Goal: Task Accomplishment & Management: Complete application form

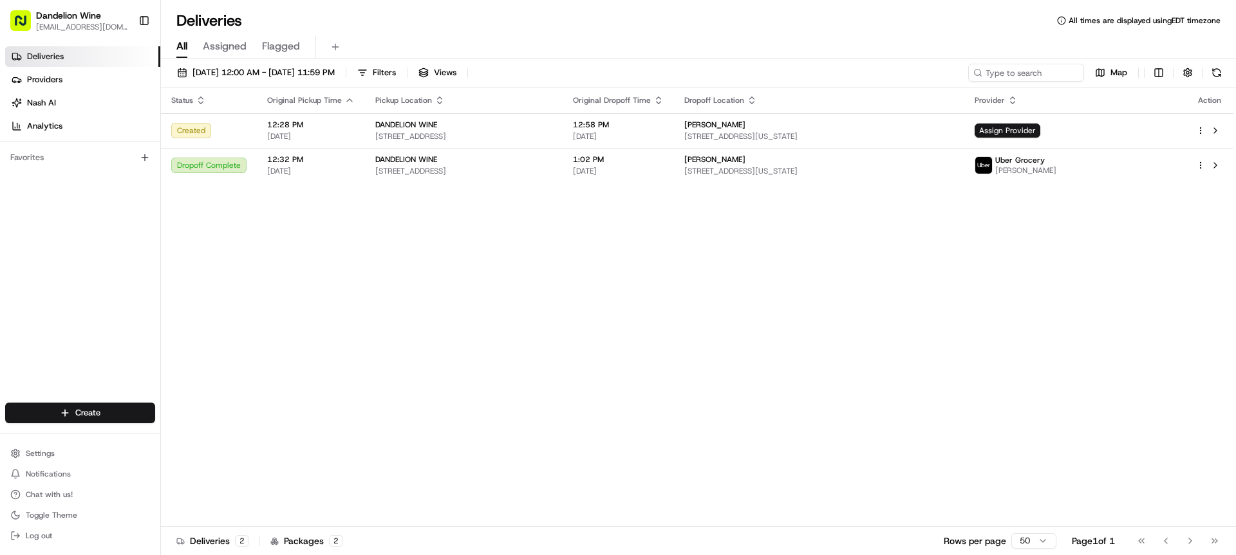
click at [92, 408] on html "Dandelion Wine [EMAIL_ADDRESS][DOMAIN_NAME] Toggle Sidebar Deliveries Providers…" at bounding box center [618, 277] width 1236 height 555
click at [242, 434] on link "Delivery" at bounding box center [233, 436] width 144 height 23
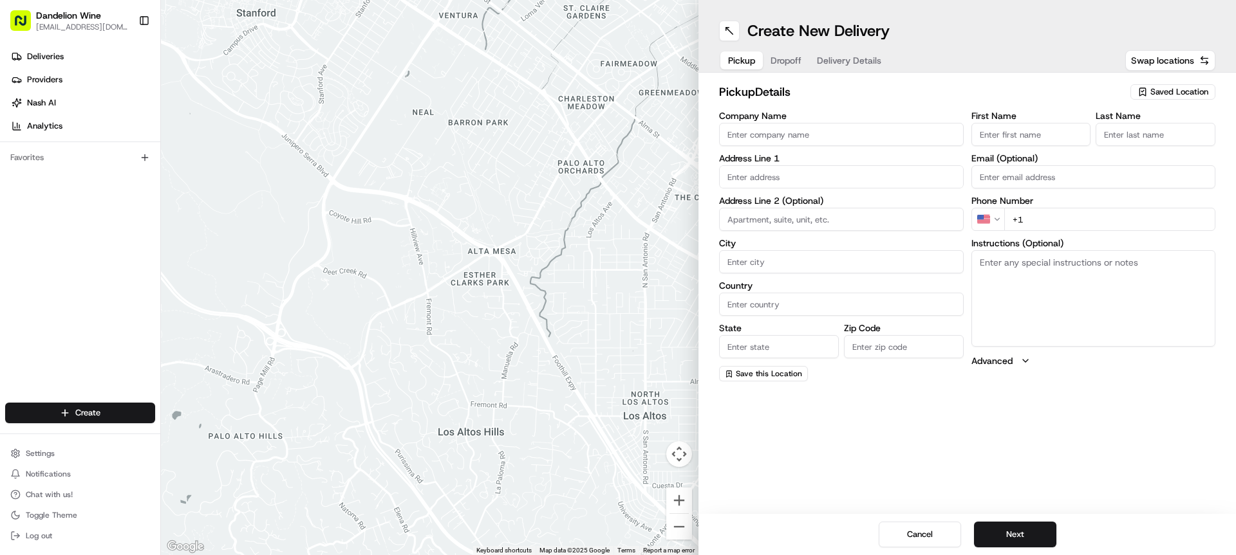
click at [1156, 98] on div "Saved Location" at bounding box center [1172, 91] width 85 height 15
click at [1155, 154] on span "Dandelion Wine" at bounding box center [1151, 160] width 158 height 12
type input "Dandelion Wine"
type input "[STREET_ADDRESS]"
type input "[GEOGRAPHIC_DATA]"
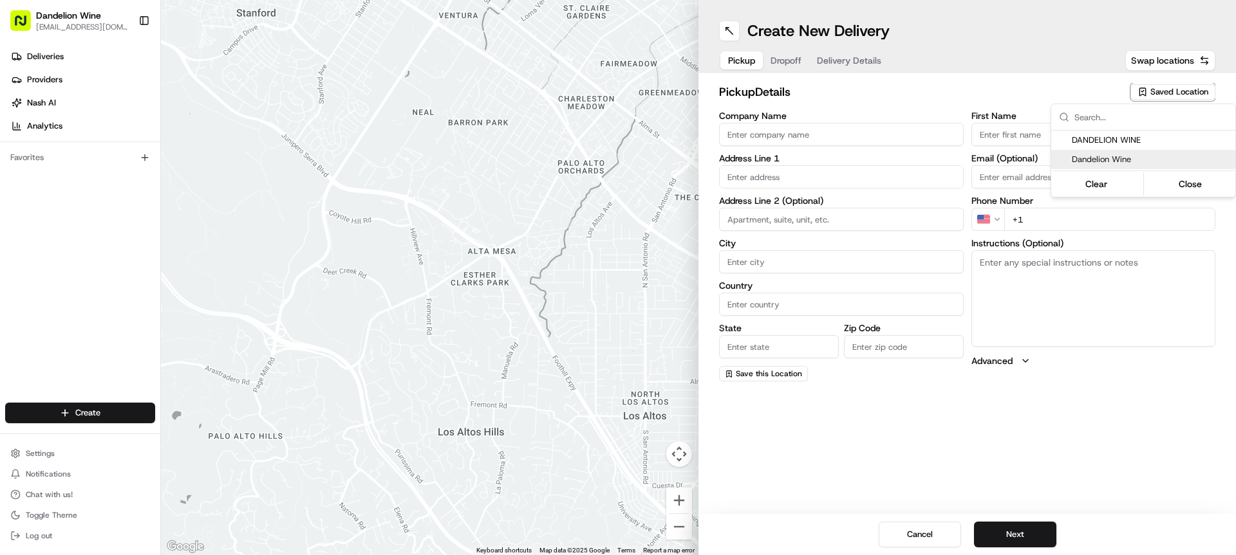
type input "US"
type input "NY"
type input "11222"
type input "[PERSON_NAME]"
type input "G."
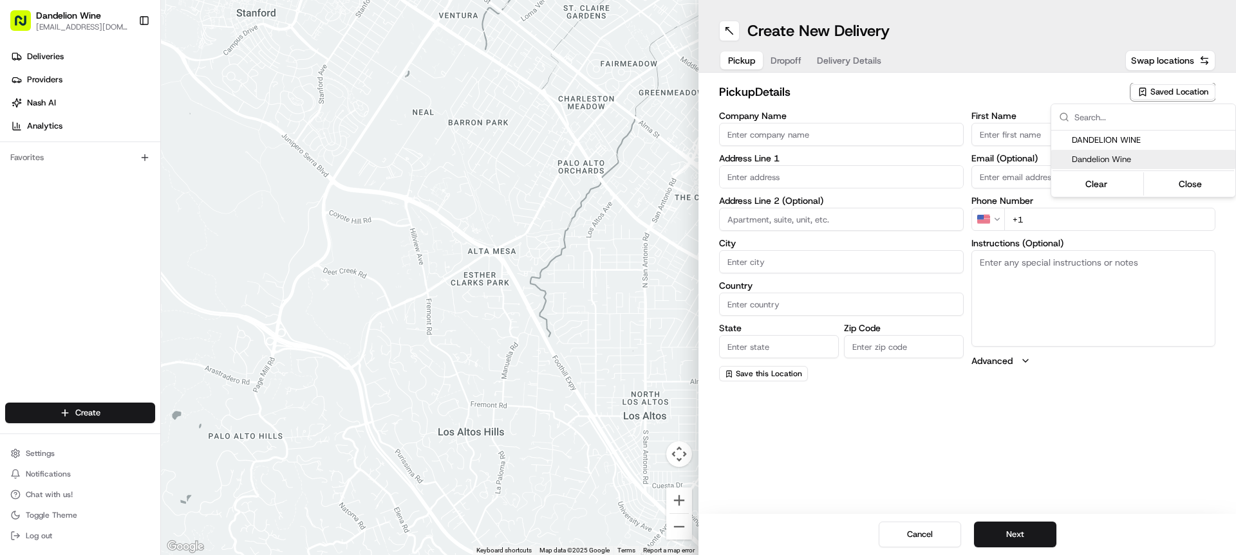
type input "[EMAIL_ADDRESS][DOMAIN_NAME]"
type input "[PHONE_NUMBER]"
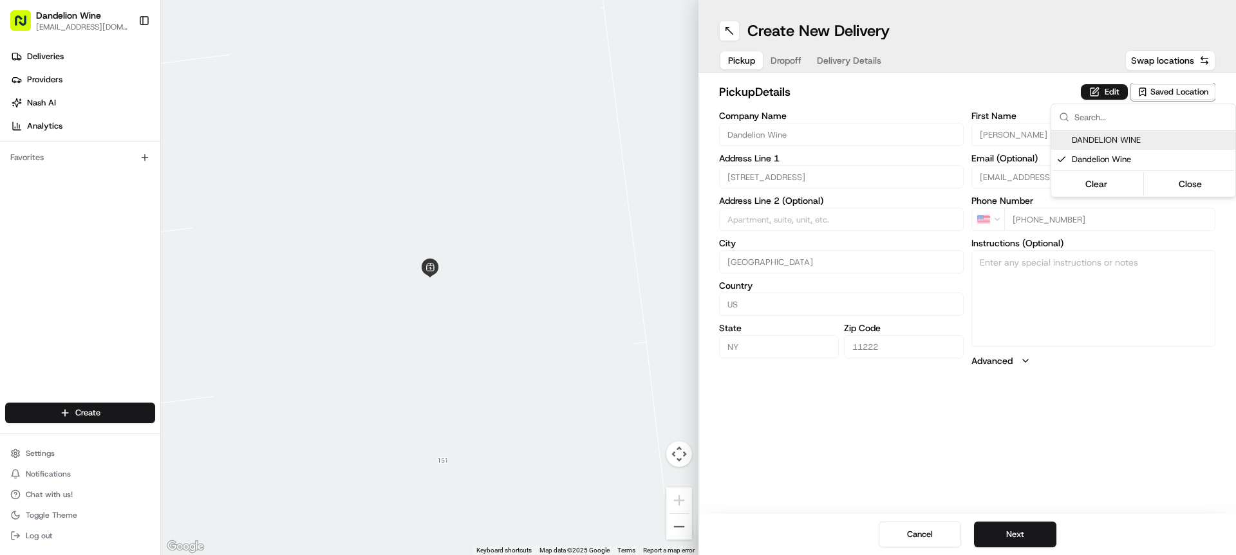
click at [1154, 147] on div "DANDELION WINE" at bounding box center [1143, 140] width 184 height 19
type input "DANDELION WINE"
type input "[EMAIL_ADDRESS][DOMAIN_NAME]"
click at [1070, 411] on html "Dandelion Wine [EMAIL_ADDRESS][DOMAIN_NAME] Toggle Sidebar Deliveries Providers…" at bounding box center [618, 277] width 1236 height 555
click at [1022, 538] on button "Next" at bounding box center [1015, 535] width 82 height 26
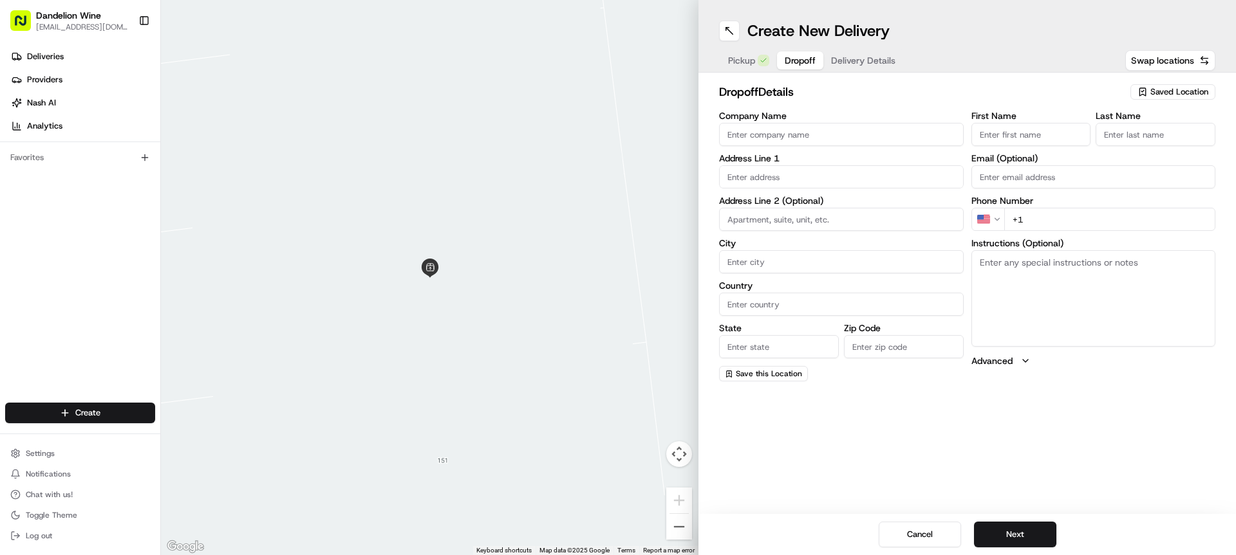
click at [1059, 134] on input "First Name" at bounding box center [1031, 134] width 120 height 23
type input "E"
type input "[PERSON_NAME]"
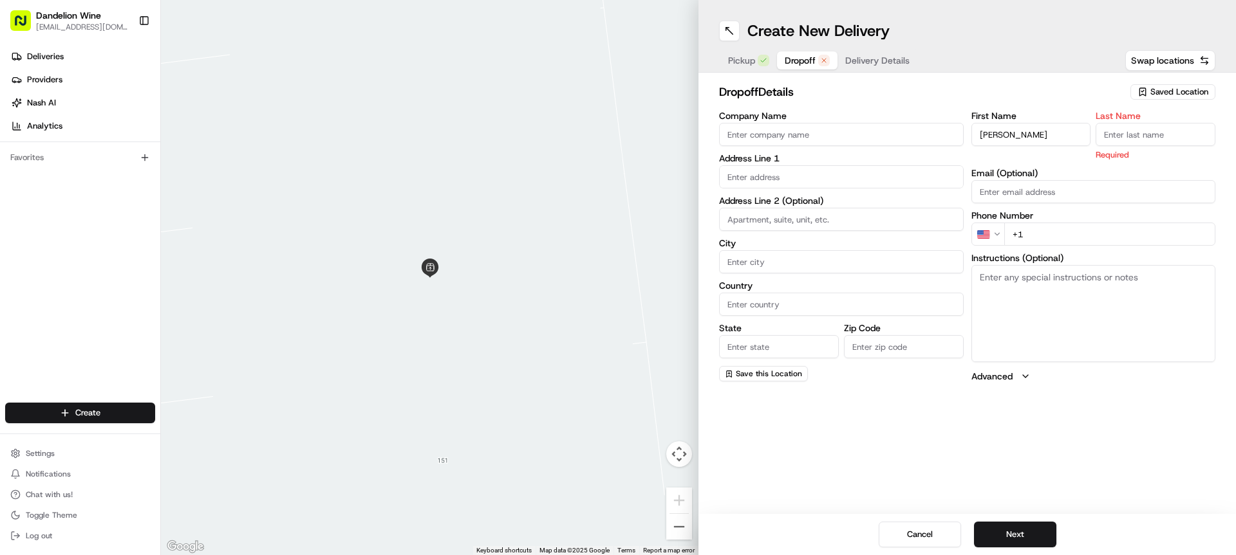
drag, startPoint x: 1151, startPoint y: 129, endPoint x: 1167, endPoint y: 151, distance: 28.1
click at [1152, 133] on input "Last Name" at bounding box center [1155, 134] width 120 height 23
type input "[PERSON_NAME]"
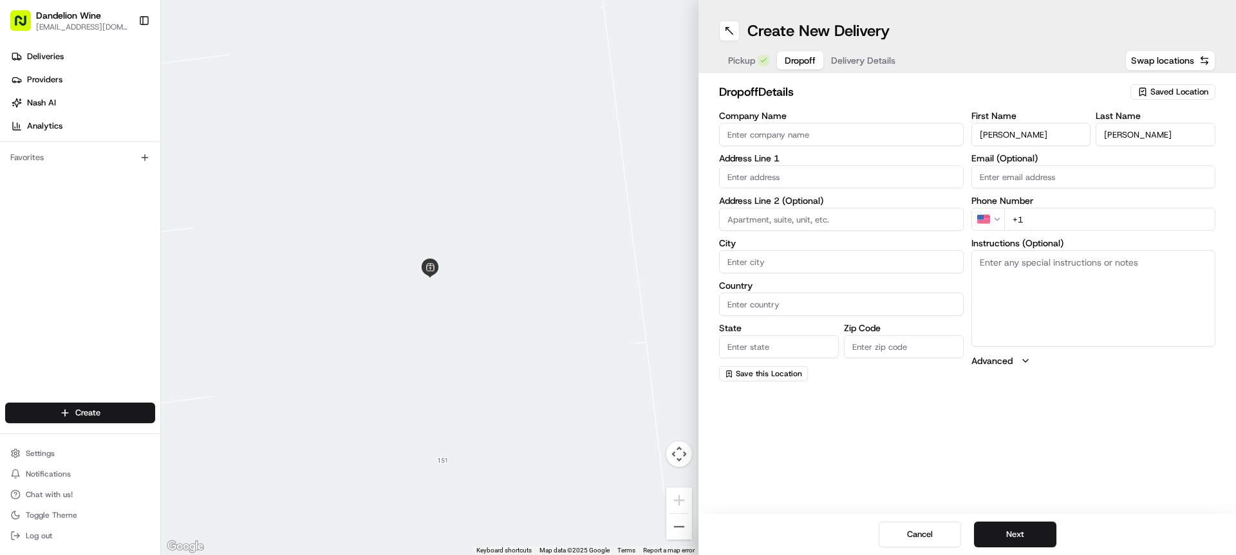
click at [1030, 472] on div "Create New Delivery Pickup Dropoff Delivery Details Swap locations dropoff Deta…" at bounding box center [966, 277] width 537 height 555
click at [900, 171] on input "text" at bounding box center [841, 176] width 245 height 23
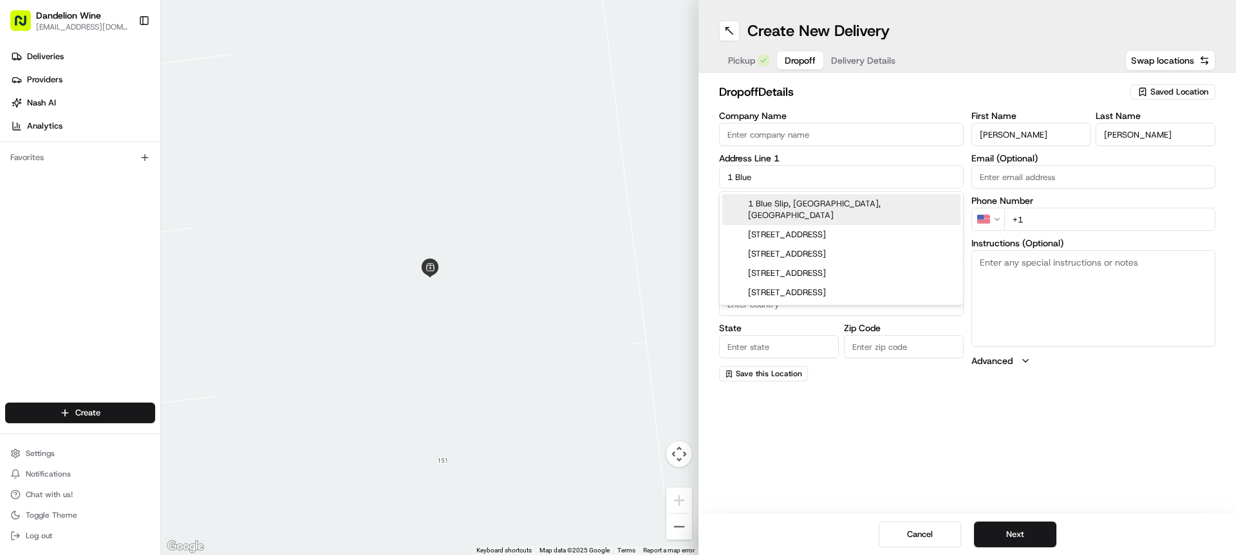
click at [877, 205] on div "1 Blue Slip, [GEOGRAPHIC_DATA], [GEOGRAPHIC_DATA]" at bounding box center [841, 209] width 238 height 31
type input "1 [GEOGRAPHIC_DATA], [GEOGRAPHIC_DATA]"
type input "[GEOGRAPHIC_DATA]"
type input "NY"
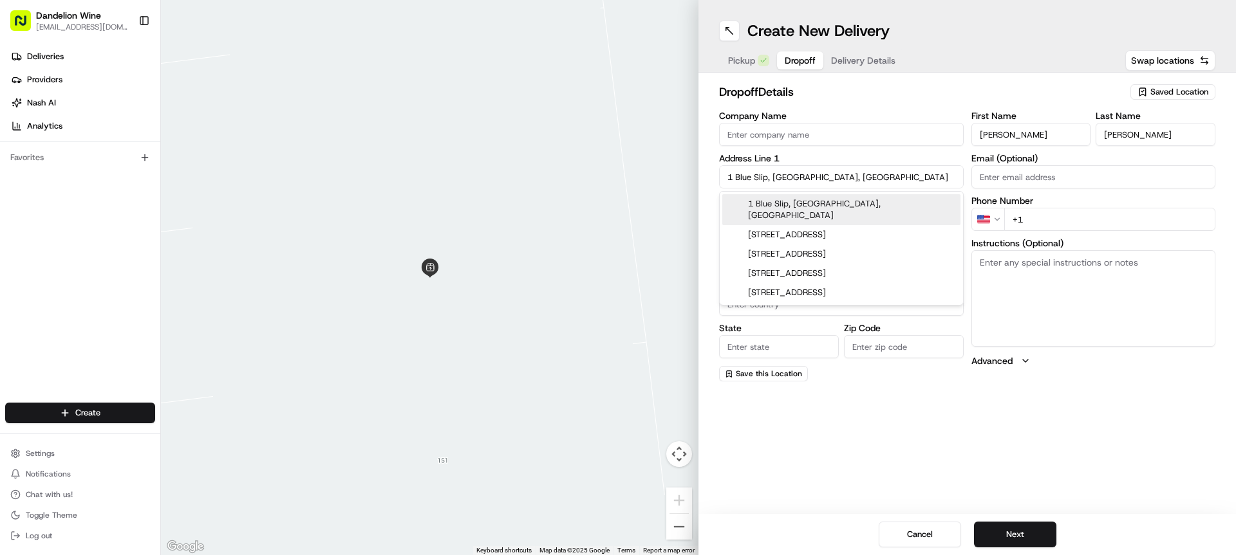
type input "11222"
type input "1 Blue Slip"
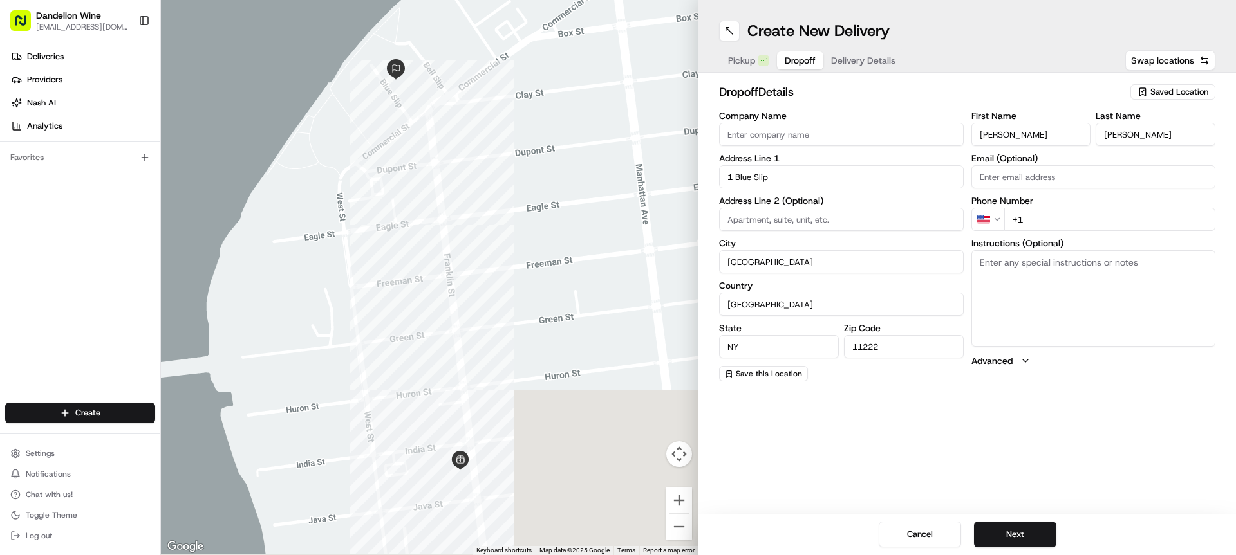
click at [868, 218] on input at bounding box center [841, 219] width 245 height 23
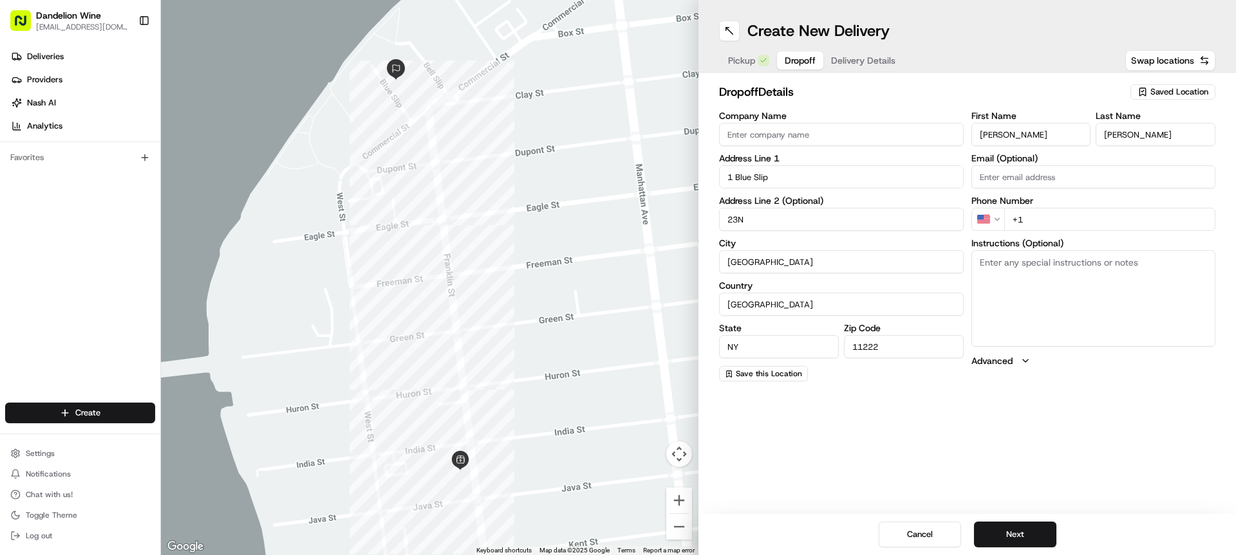
type input "23N"
click at [1001, 427] on div "Create New Delivery Pickup Dropoff Delivery Details Swap locations dropoff Deta…" at bounding box center [966, 277] width 537 height 555
click at [1068, 258] on textarea "Instructions (Optional)" at bounding box center [1093, 298] width 245 height 97
click at [1074, 223] on input "+1" at bounding box center [1110, 219] width 212 height 23
paste input "[PHONE_NUMBER]"
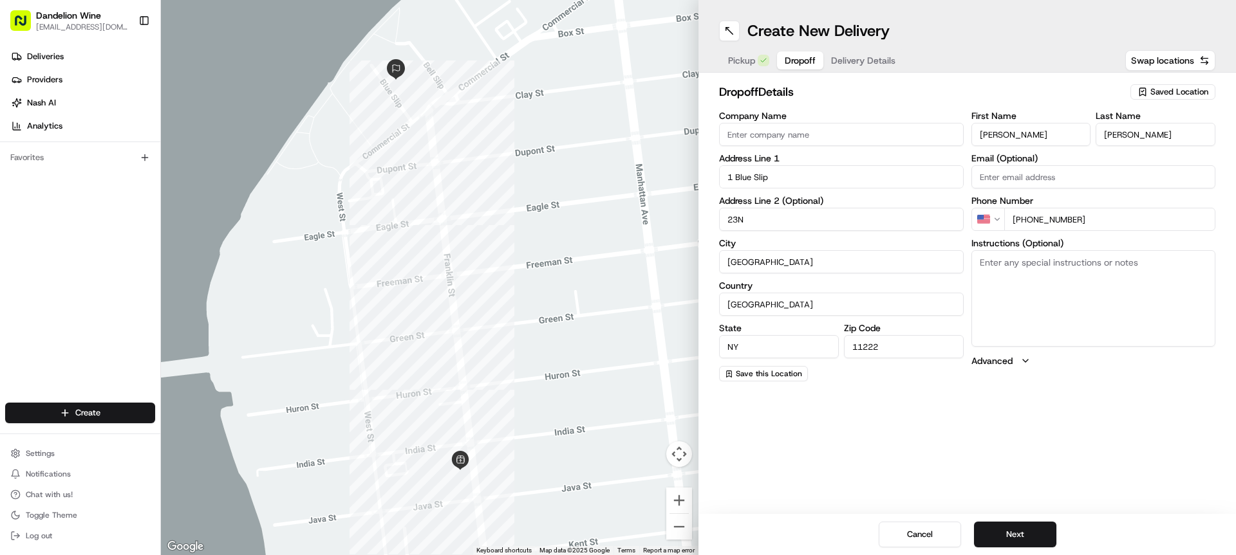
type input "[PHONE_NUMBER]"
drag, startPoint x: 1008, startPoint y: 477, endPoint x: 1010, endPoint y: 492, distance: 14.9
click at [1010, 492] on div "Create New Delivery Pickup Dropoff Delivery Details Swap locations dropoff Deta…" at bounding box center [966, 277] width 537 height 555
click at [1160, 449] on div "Create New Delivery Pickup Dropoff Delivery Details Swap locations dropoff Deta…" at bounding box center [966, 277] width 537 height 555
click at [1028, 545] on button "Next" at bounding box center [1015, 535] width 82 height 26
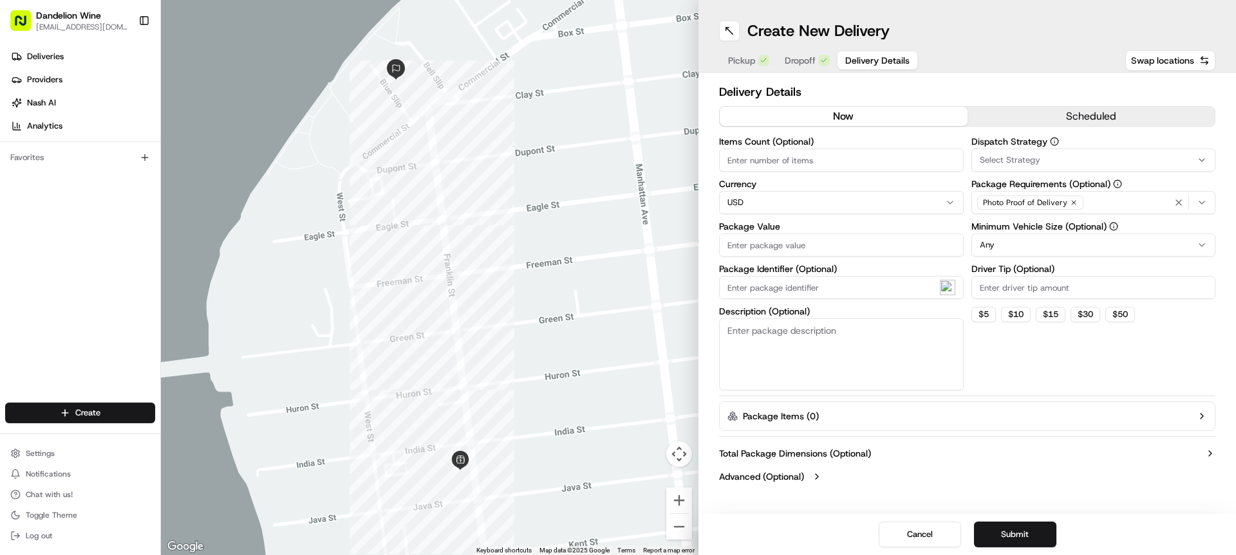
click at [817, 154] on input "Items Count (Optional)" at bounding box center [841, 160] width 245 height 23
type input "2"
drag, startPoint x: 1038, startPoint y: 358, endPoint x: 1027, endPoint y: 345, distance: 17.8
click at [1039, 358] on div "Dispatch Strategy Select Strategy Package Requirements (Optional) Photo Proof o…" at bounding box center [1093, 264] width 245 height 254
click at [877, 248] on input "Package Value" at bounding box center [841, 245] width 245 height 23
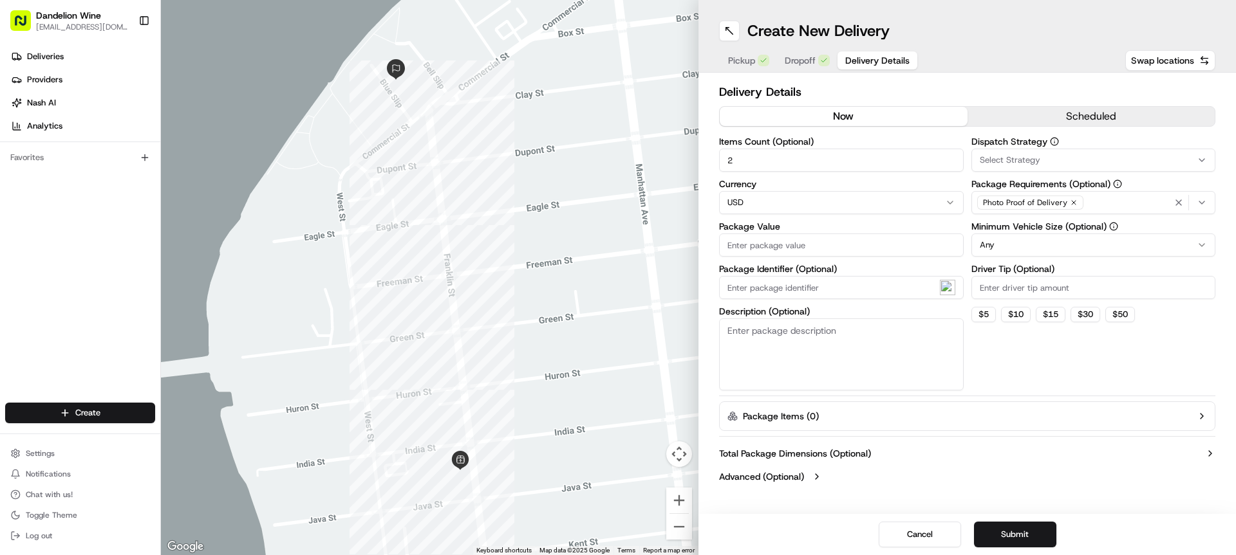
click at [878, 250] on input "Package Value" at bounding box center [841, 245] width 245 height 23
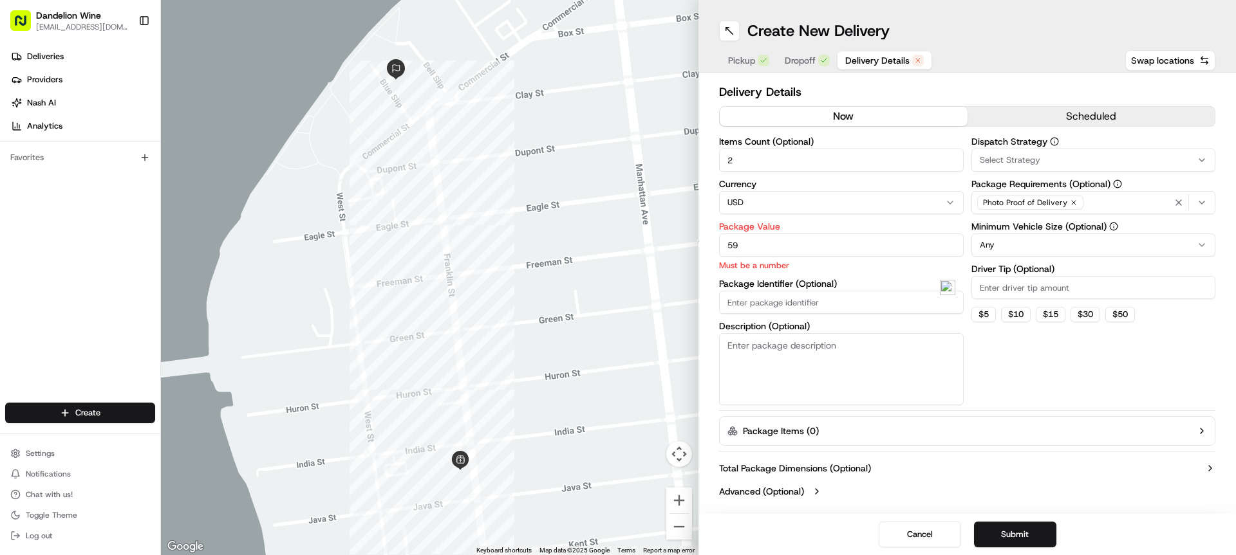
type input "59"
click at [1017, 360] on div "Dispatch Strategy Select Strategy Package Requirements (Optional) Photo Proof o…" at bounding box center [1093, 271] width 245 height 268
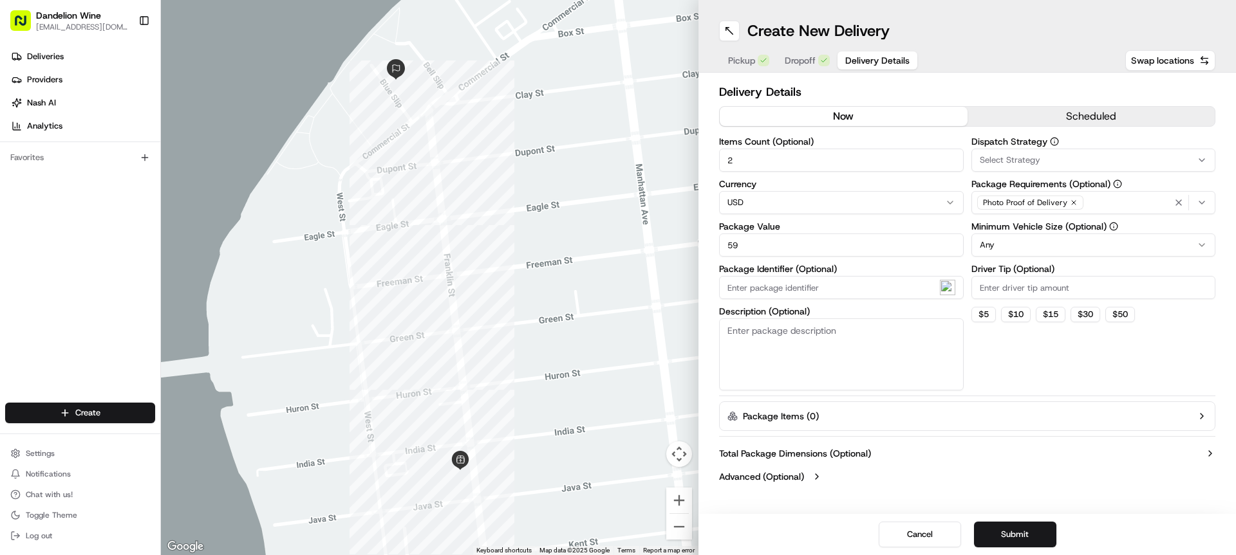
click at [1028, 360] on div "Dispatch Strategy Select Strategy Package Requirements (Optional) Photo Proof o…" at bounding box center [1093, 264] width 245 height 254
click at [1026, 375] on div "Dispatch Strategy Select Strategy Package Requirements (Optional) Photo Proof o…" at bounding box center [1093, 264] width 245 height 254
click at [1021, 523] on button "Submit" at bounding box center [1015, 535] width 82 height 26
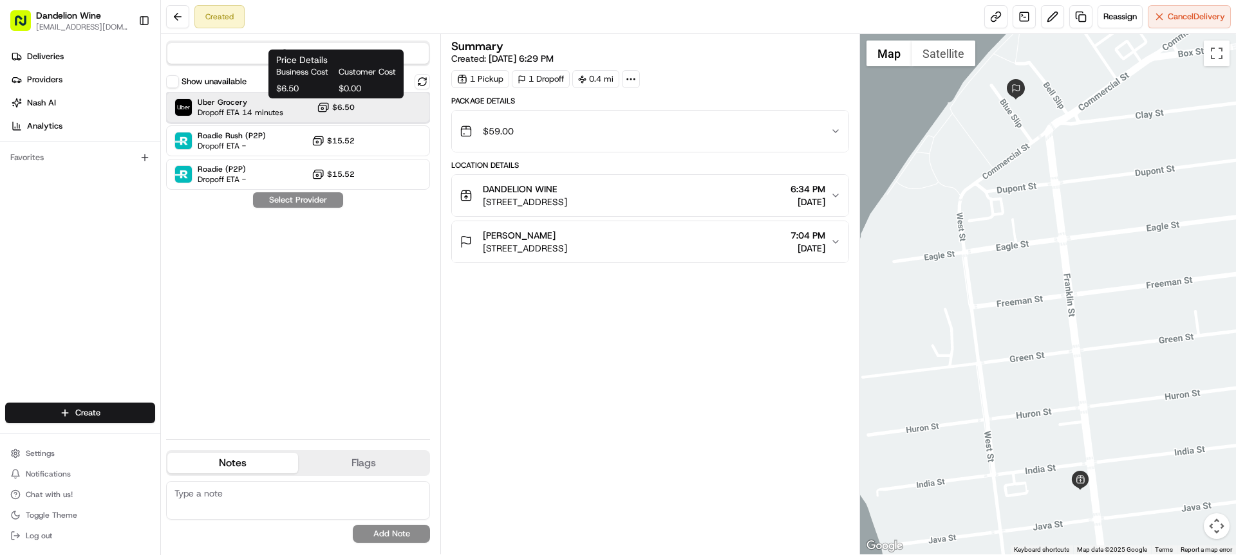
click at [327, 115] on div "Uber Grocery Dropoff ETA 14 minutes $6.50" at bounding box center [298, 107] width 264 height 31
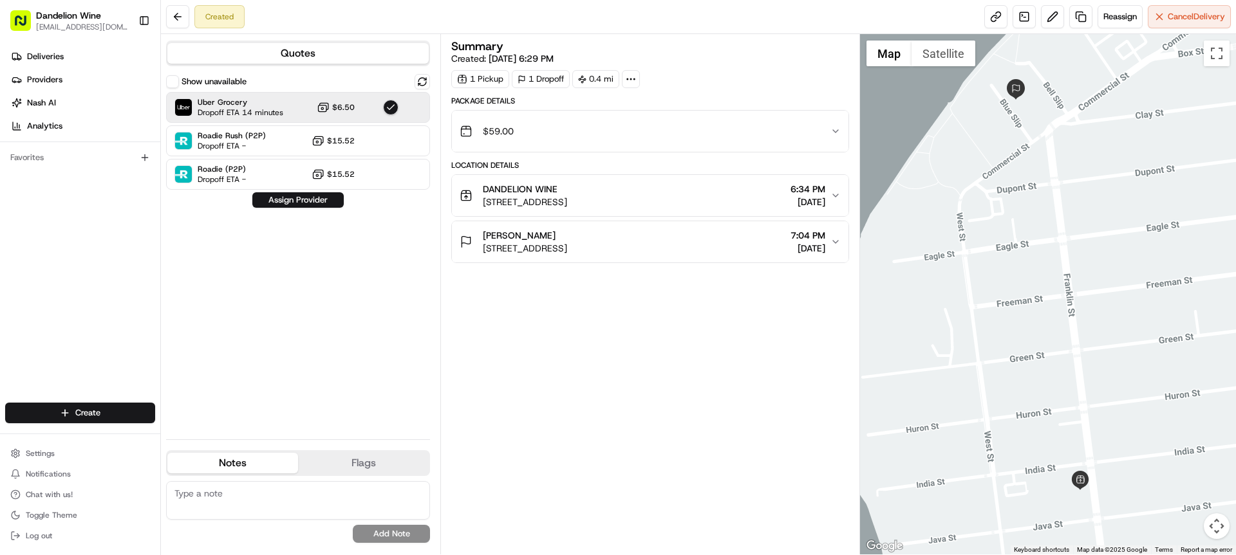
click at [544, 338] on div "Summary Created: [DATE] 6:29 PM 1 Pickup 1 Dropoff 0.4 mi Package Details $59.0…" at bounding box center [649, 295] width 397 height 508
click at [324, 202] on button "Assign Provider" at bounding box center [297, 199] width 91 height 15
